Goal: Entertainment & Leisure: Consume media (video, audio)

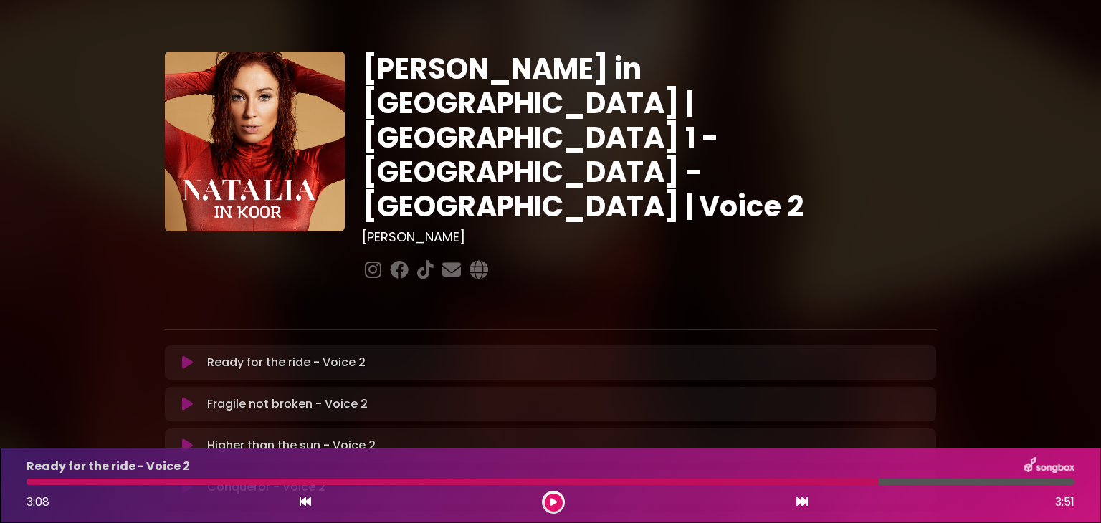
scroll to position [126, 0]
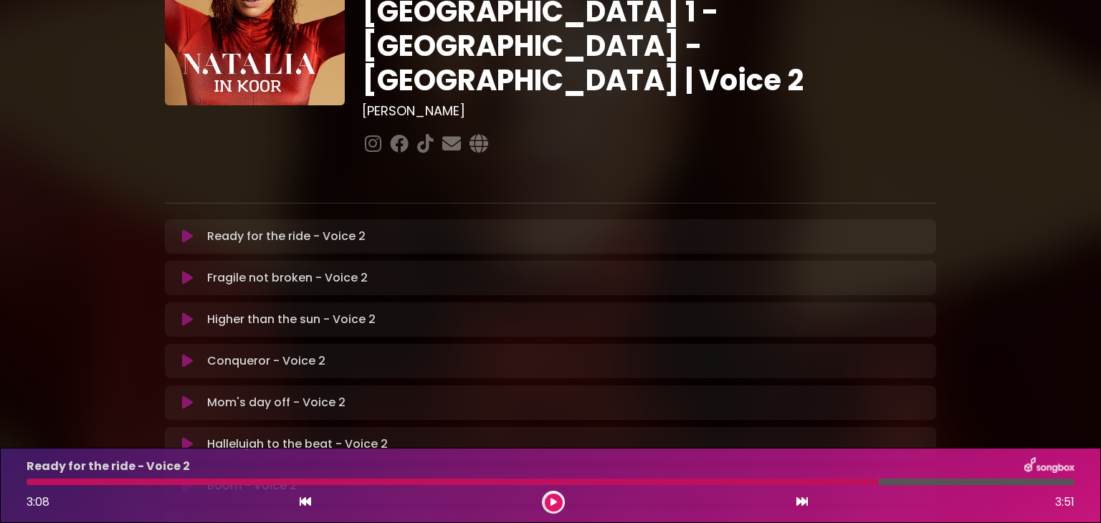
click at [572, 504] on div "3:08 3:51" at bounding box center [550, 502] width 1065 height 23
click at [550, 507] on button at bounding box center [554, 503] width 18 height 18
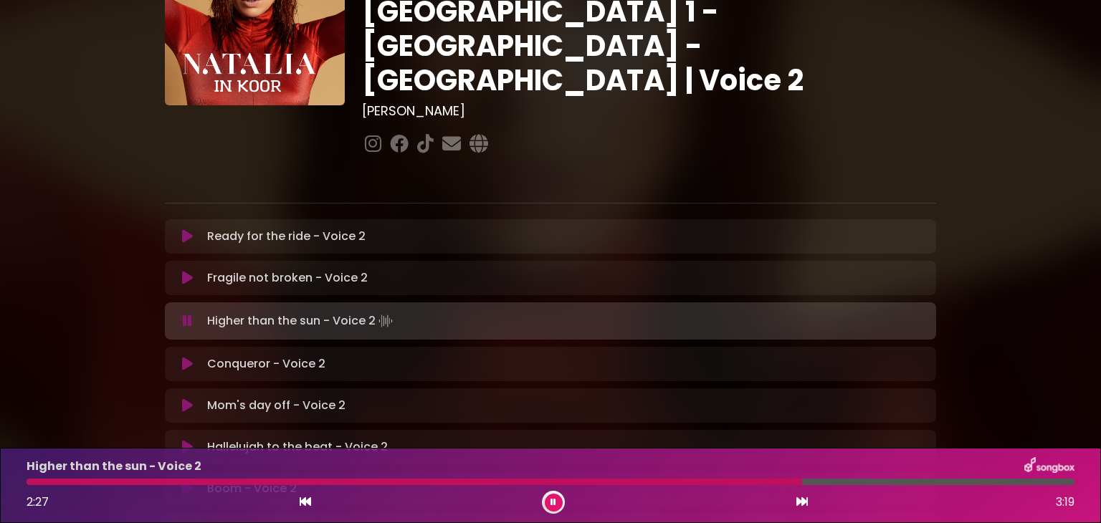
click at [32, 485] on div at bounding box center [415, 482] width 776 height 6
click at [263, 492] on div "1:26 3:19" at bounding box center [550, 502] width 1065 height 23
click at [264, 487] on div "Higher than the sun - Voice 2 1:28 3:19" at bounding box center [550, 485] width 1065 height 57
click at [265, 485] on div at bounding box center [263, 482] width 472 height 6
click at [286, 482] on div at bounding box center [248, 482] width 442 height 6
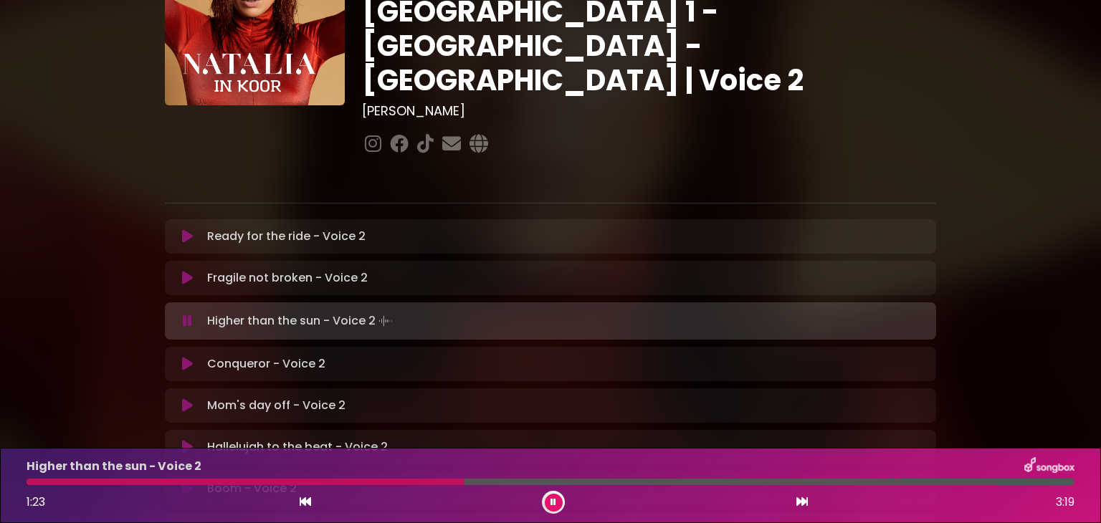
click at [286, 482] on div at bounding box center [246, 482] width 438 height 6
click at [286, 482] on div at bounding box center [246, 482] width 439 height 6
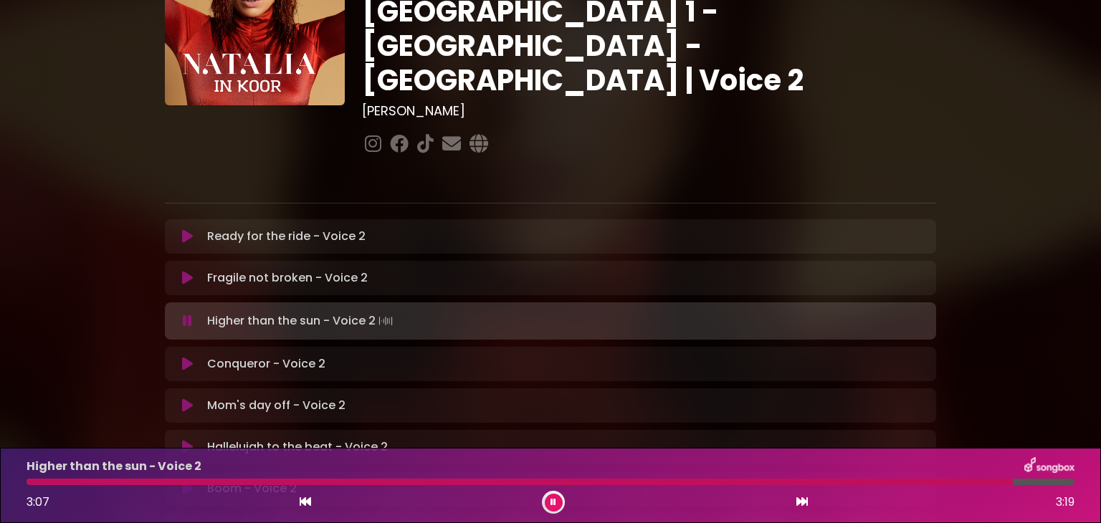
click at [851, 488] on div "Higher than the sun - Voice 2 3:07 3:19" at bounding box center [550, 485] width 1065 height 57
click at [853, 484] on div at bounding box center [523, 482] width 993 height 6
click at [853, 484] on div at bounding box center [526, 482] width 998 height 6
click at [34, 482] on div at bounding box center [546, 482] width 1039 height 6
click at [34, 482] on div at bounding box center [537, 482] width 1021 height 6
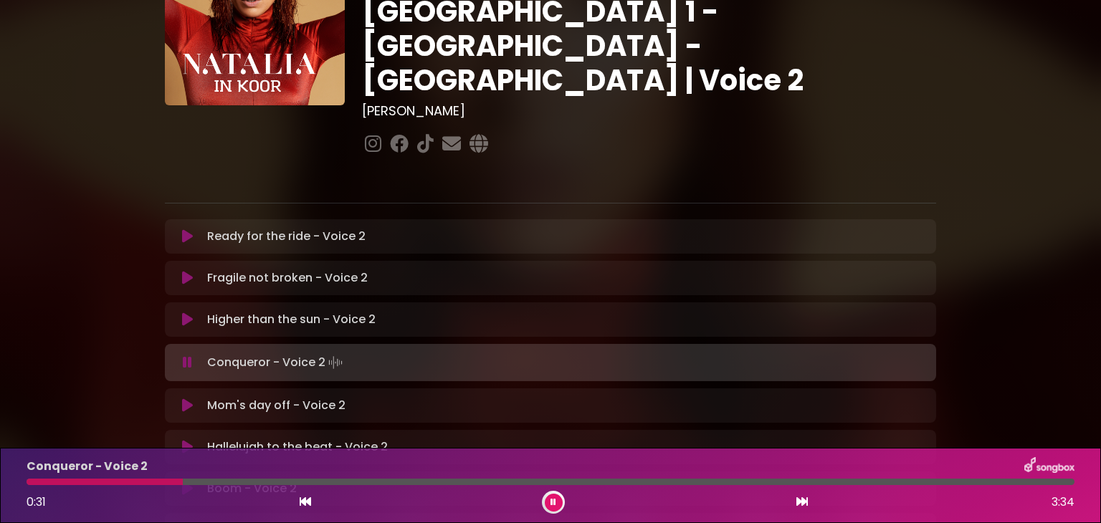
click at [544, 497] on div at bounding box center [553, 502] width 23 height 23
click at [548, 502] on button at bounding box center [554, 503] width 18 height 18
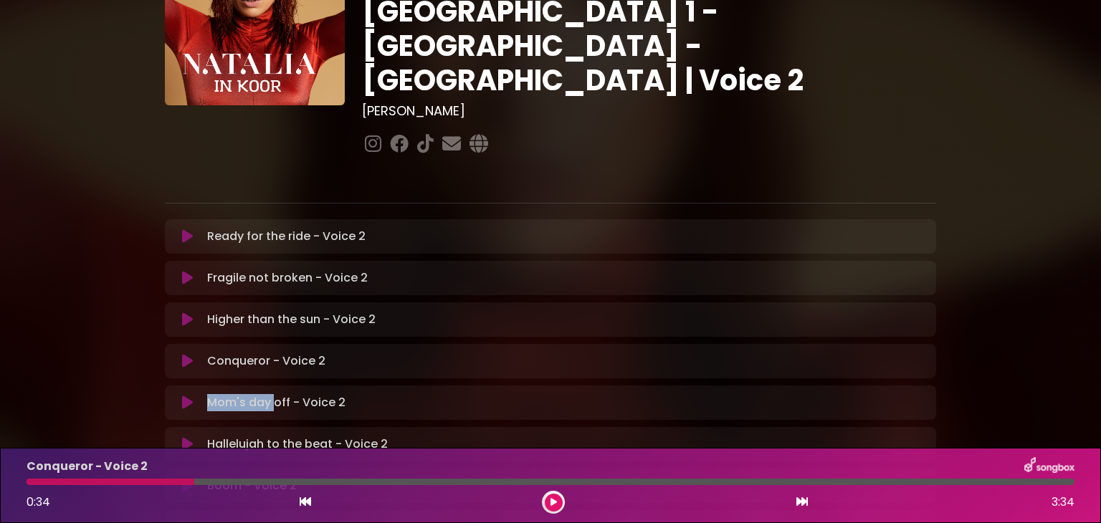
drag, startPoint x: 272, startPoint y: 349, endPoint x: 183, endPoint y: 353, distance: 89.0
click at [183, 394] on div "Mom's day off - Voice 2 Loading Track..." at bounding box center [550, 402] width 754 height 17
click at [183, 396] on icon at bounding box center [187, 403] width 11 height 14
click at [33, 484] on div at bounding box center [111, 482] width 168 height 6
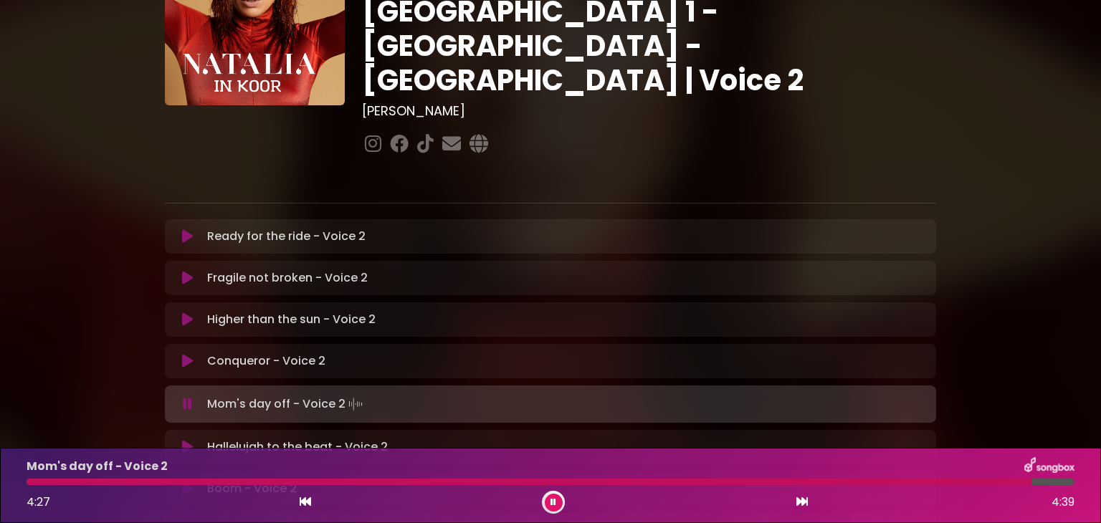
click at [557, 496] on button at bounding box center [554, 503] width 18 height 18
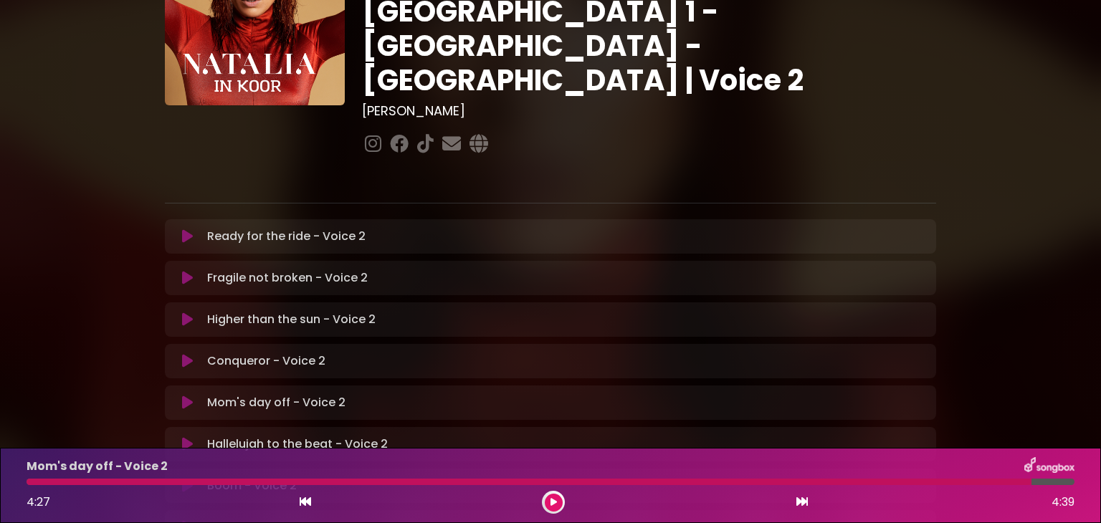
click at [185, 312] on icon at bounding box center [187, 319] width 11 height 14
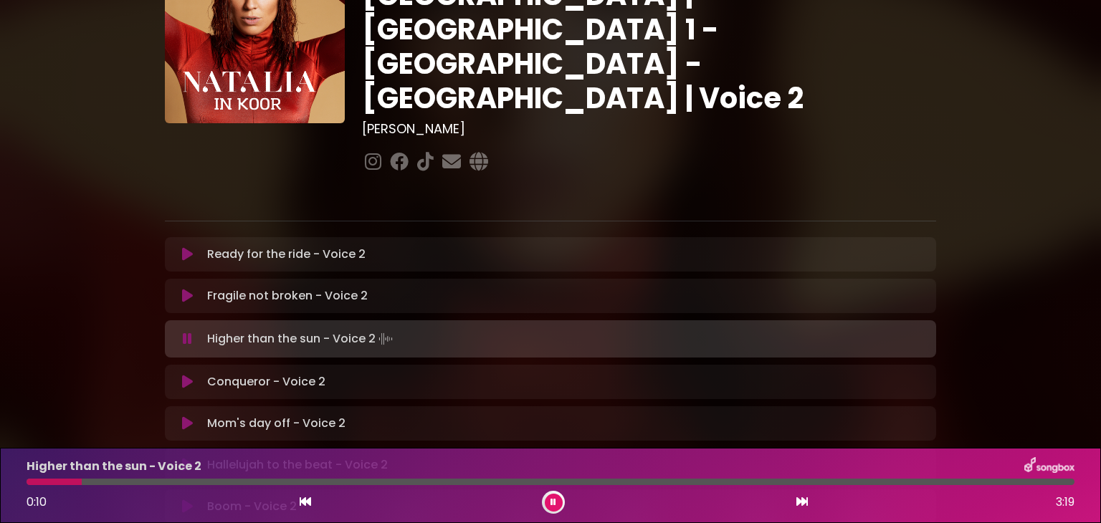
scroll to position [161, 0]
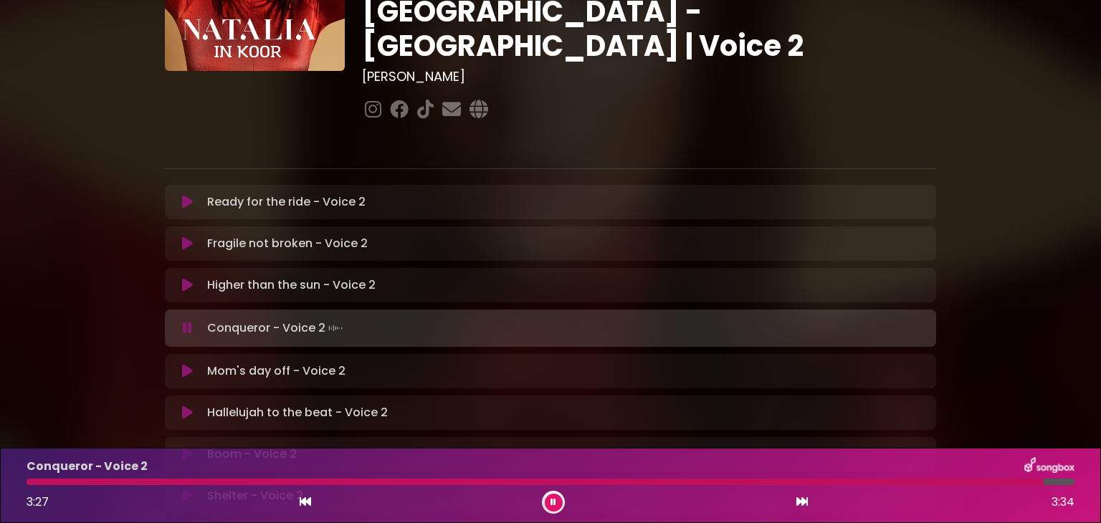
click at [555, 502] on icon at bounding box center [553, 502] width 6 height 9
